Goal: Information Seeking & Learning: Check status

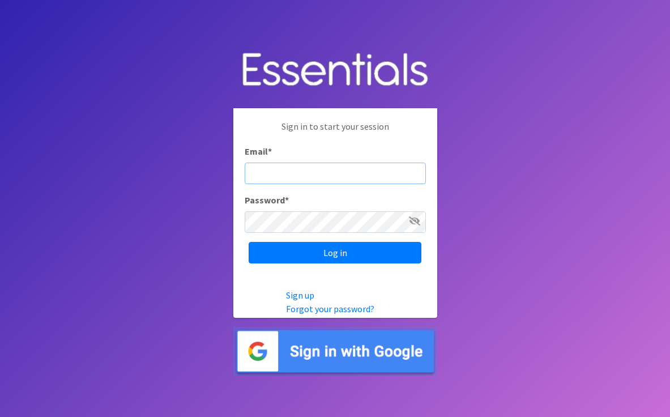
type input "michela@cnydiaperbank.org"
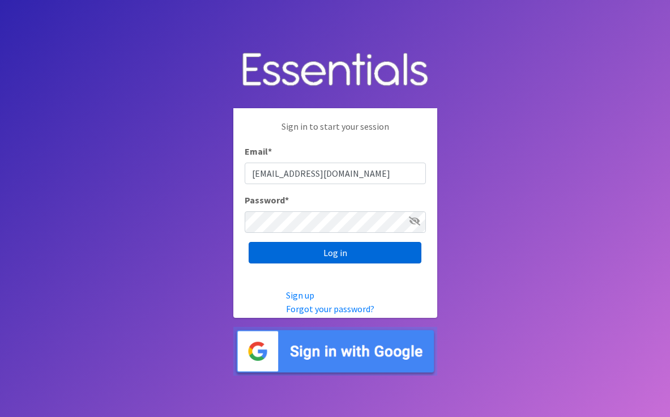
click at [294, 252] on input "Log in" at bounding box center [335, 253] width 173 height 22
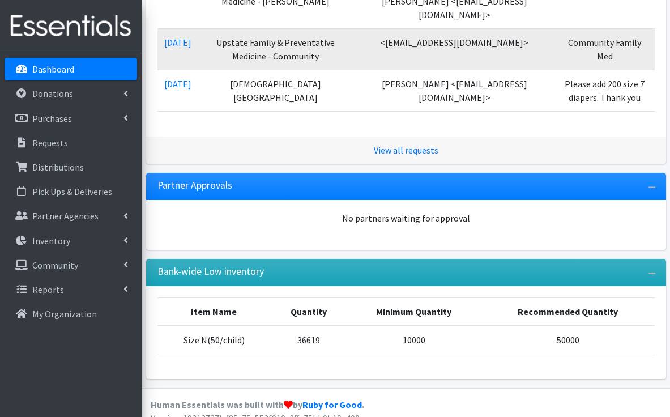
scroll to position [314, 0]
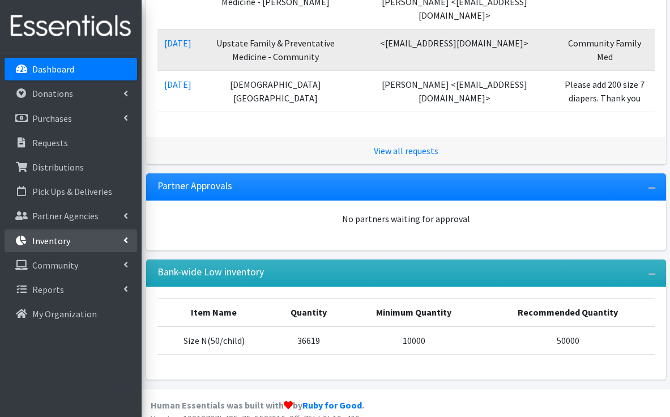
click at [60, 238] on p "Inventory" at bounding box center [51, 240] width 38 height 11
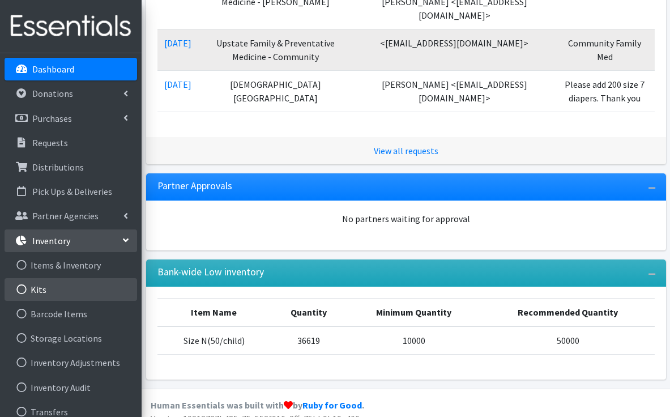
click at [67, 285] on link "Kits" at bounding box center [71, 289] width 133 height 23
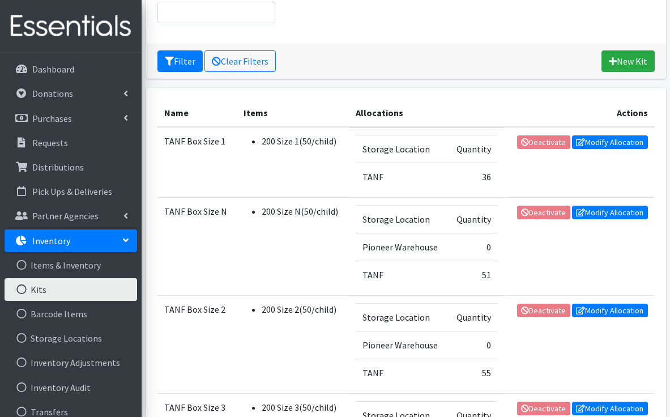
scroll to position [123, 0]
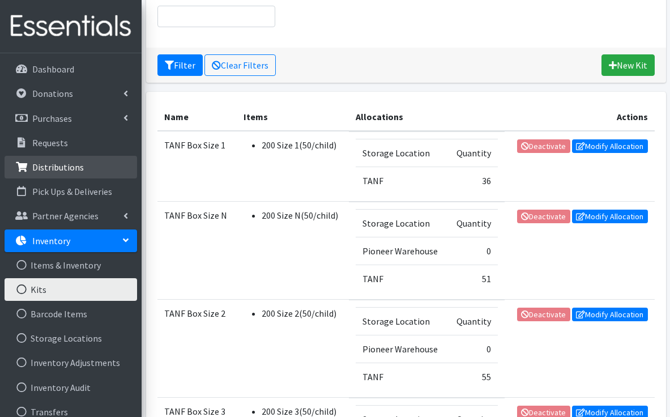
click at [96, 168] on link "Distributions" at bounding box center [71, 167] width 133 height 23
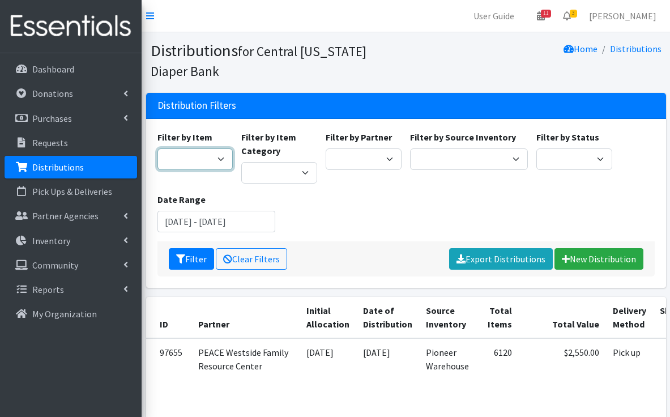
select select "6931"
select select "470"
select select
click at [220, 223] on input "August 8, 2025 - November 8, 2025" at bounding box center [216, 222] width 118 height 22
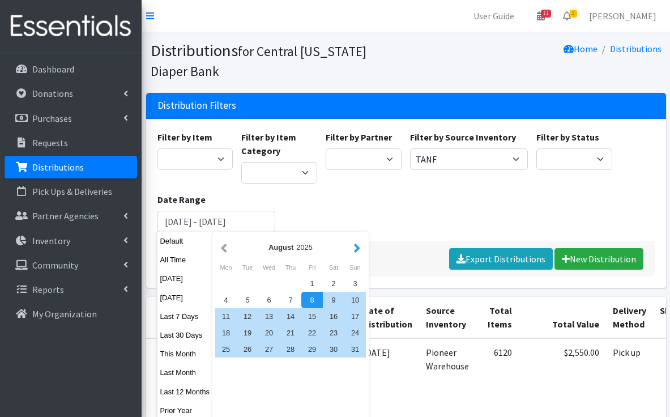
click at [359, 247] on button "button" at bounding box center [357, 247] width 12 height 14
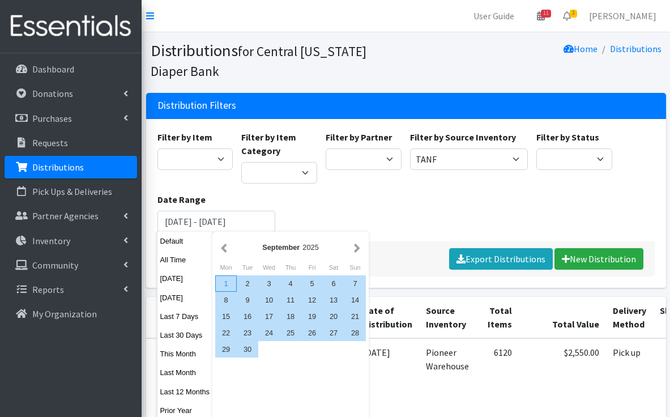
click at [227, 282] on div "1" at bounding box center [226, 283] width 22 height 16
click at [249, 351] on div "30" at bounding box center [248, 349] width 22 height 16
type input "[DATE] - [DATE]"
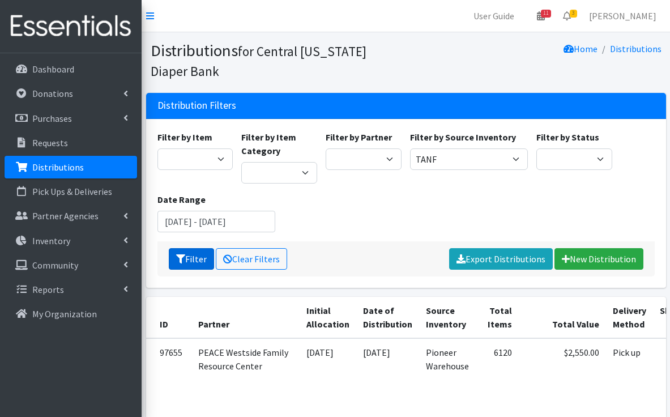
click at [197, 265] on button "Filter" at bounding box center [191, 259] width 45 height 22
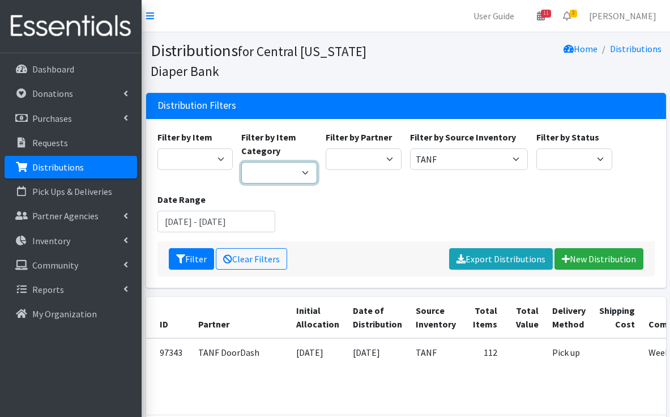
select select "21"
select select
select select "953"
click at [203, 265] on button "Filter" at bounding box center [191, 259] width 45 height 22
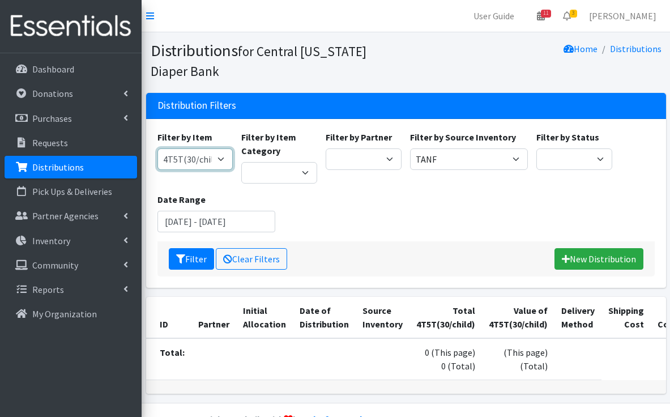
select select "15530"
click at [195, 258] on button "Filter" at bounding box center [191, 259] width 45 height 22
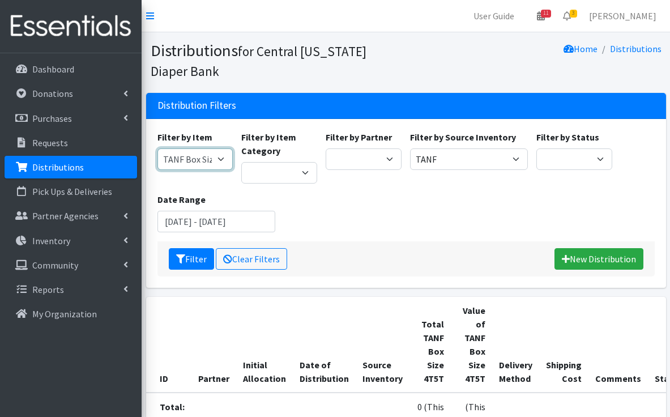
select select "15531"
click at [193, 258] on button "Filter" at bounding box center [191, 259] width 45 height 22
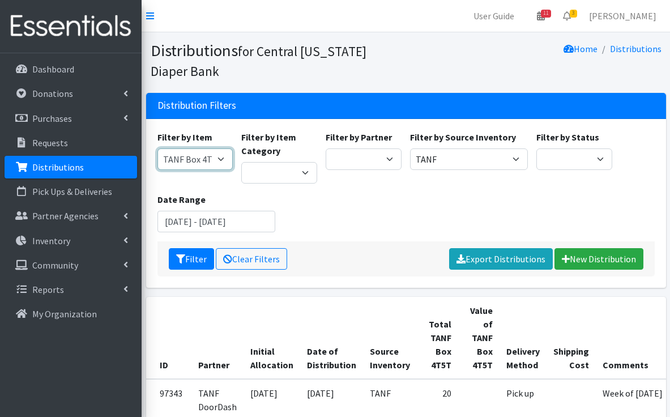
select select "15529"
click at [197, 255] on button "Filter" at bounding box center [191, 259] width 45 height 22
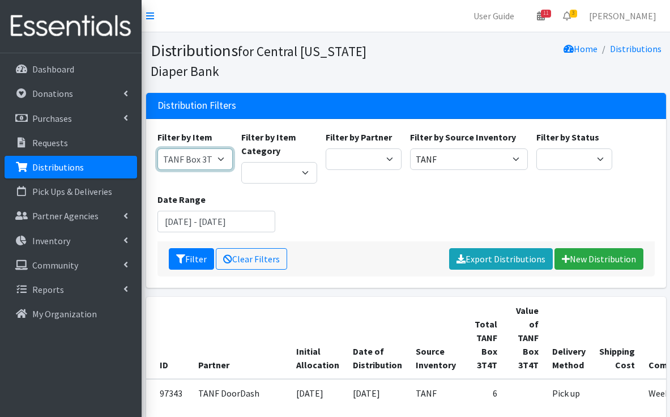
select select "15519"
click at [198, 257] on button "Filter" at bounding box center [191, 259] width 45 height 22
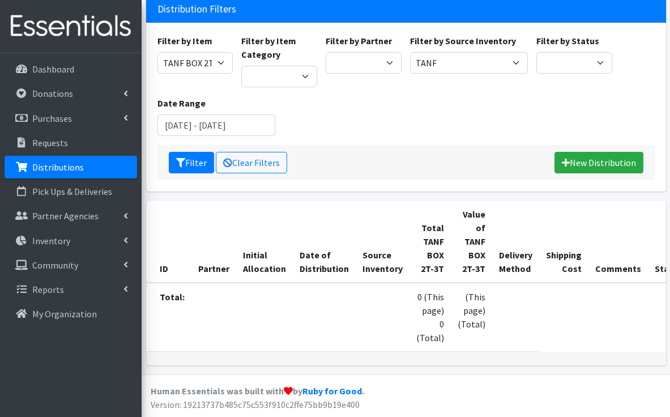
scroll to position [109, 0]
select select "15528"
click at [198, 152] on button "Filter" at bounding box center [191, 163] width 45 height 22
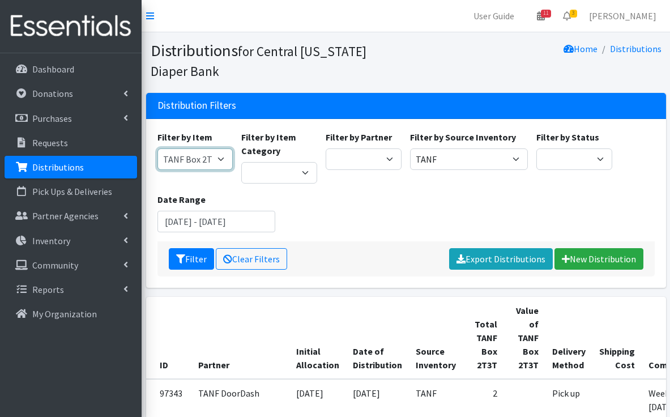
select select "15527"
click at [199, 259] on button "Filter" at bounding box center [191, 259] width 45 height 22
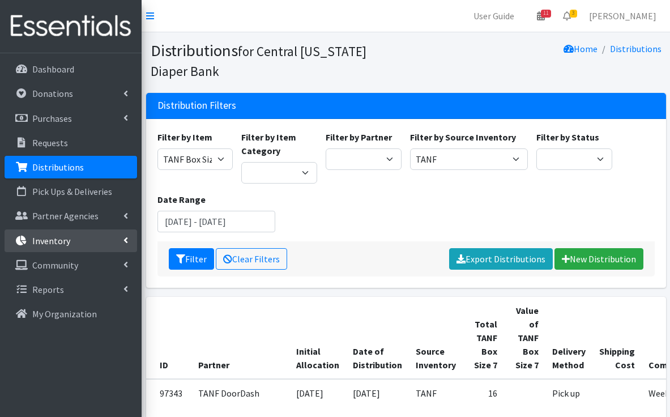
click at [62, 236] on p "Inventory" at bounding box center [51, 240] width 38 height 11
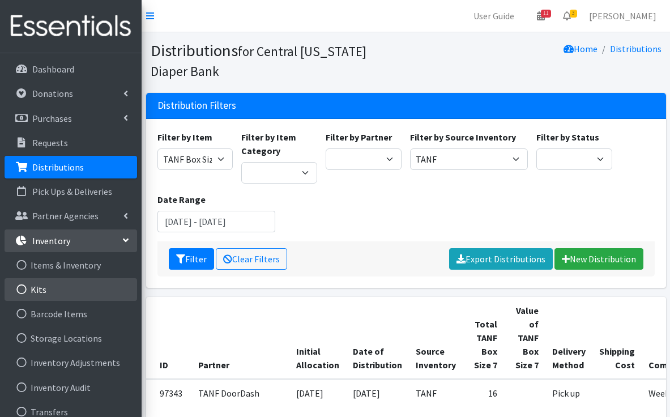
click at [75, 283] on link "Kits" at bounding box center [71, 289] width 133 height 23
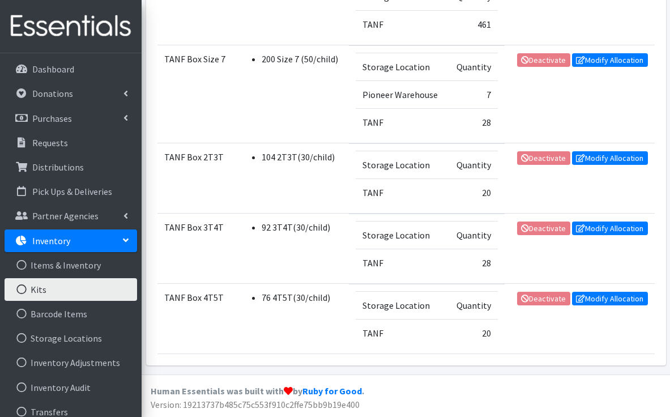
scroll to position [840, 0]
